Goal: Transaction & Acquisition: Obtain resource

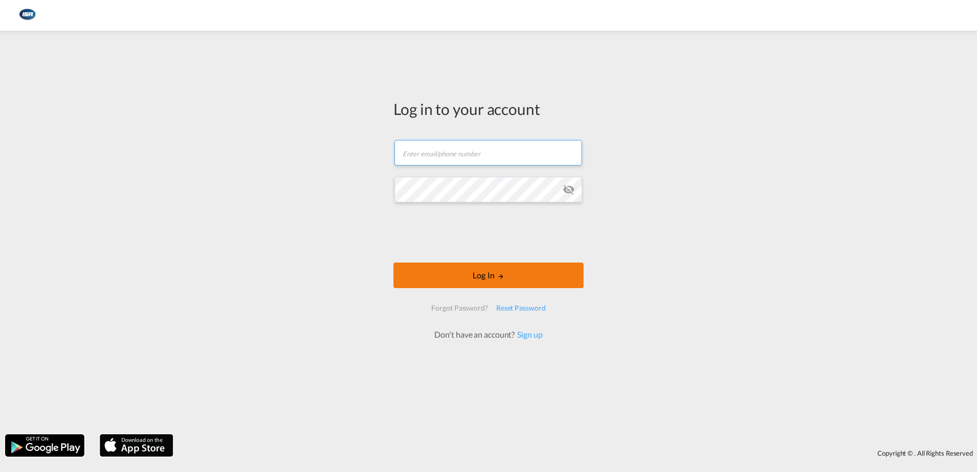
type input "[EMAIL_ADDRESS][DOMAIN_NAME]"
click at [480, 275] on button "Log In" at bounding box center [488, 276] width 190 height 26
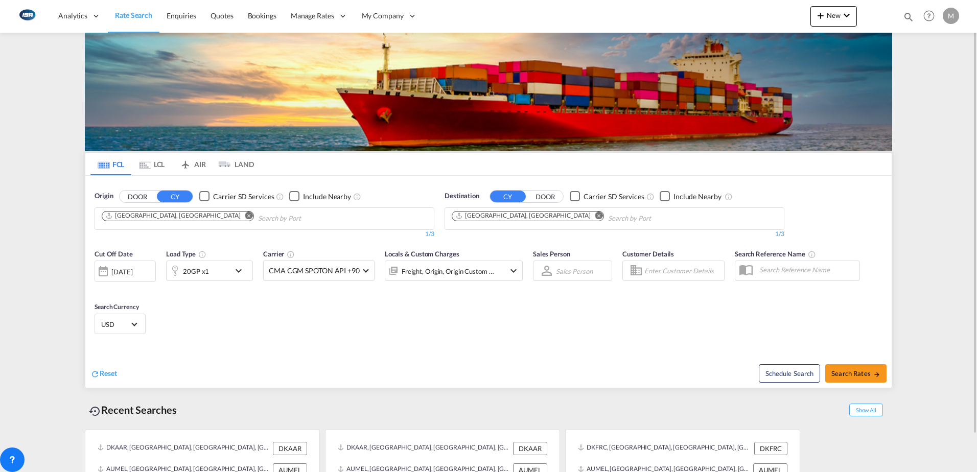
click at [595, 215] on md-icon "Remove" at bounding box center [599, 215] width 8 height 8
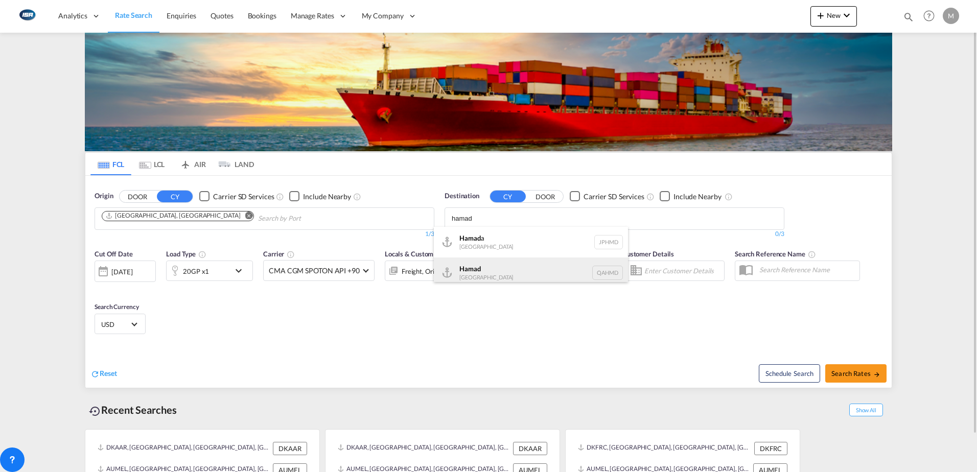
type input "hamad"
click at [483, 269] on div "Hamad [GEOGRAPHIC_DATA] QAHMD" at bounding box center [531, 272] width 194 height 31
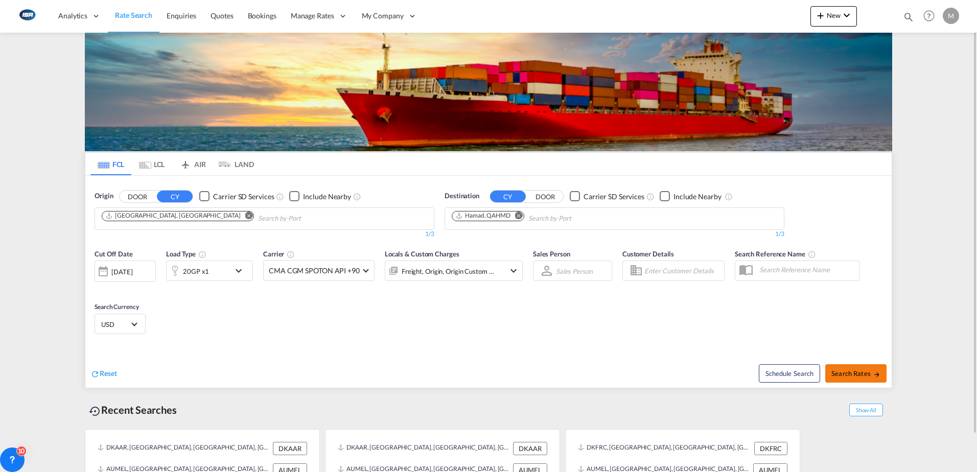
click at [848, 376] on span "Search Rates" at bounding box center [855, 373] width 49 height 8
type input "DKAAR to QAHMD / [DATE]"
